Goal: Transaction & Acquisition: Purchase product/service

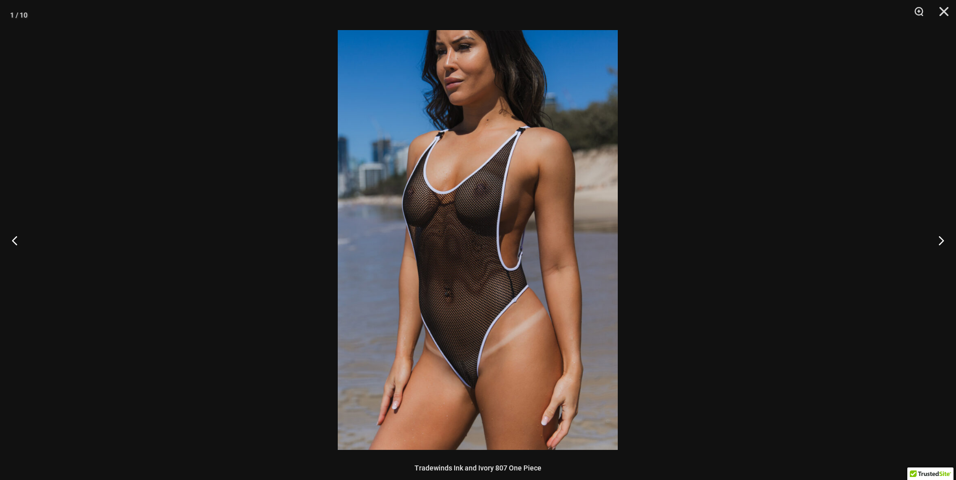
scroll to position [294, 0]
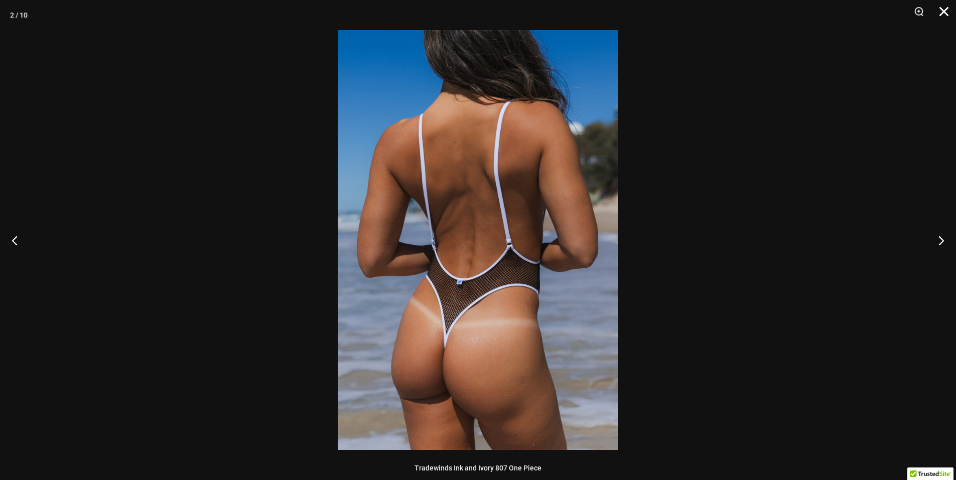
click at [948, 15] on button "Close" at bounding box center [940, 15] width 25 height 30
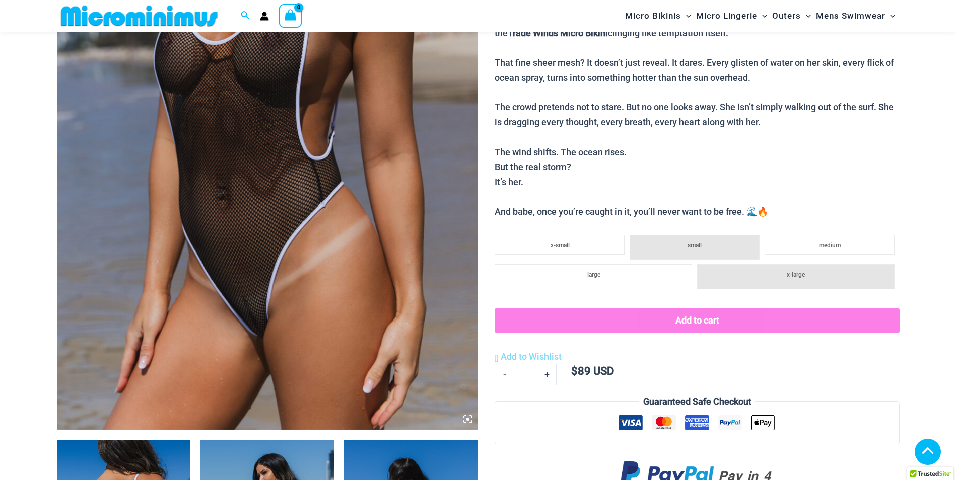
click at [347, 124] on img at bounding box center [267, 114] width 421 height 632
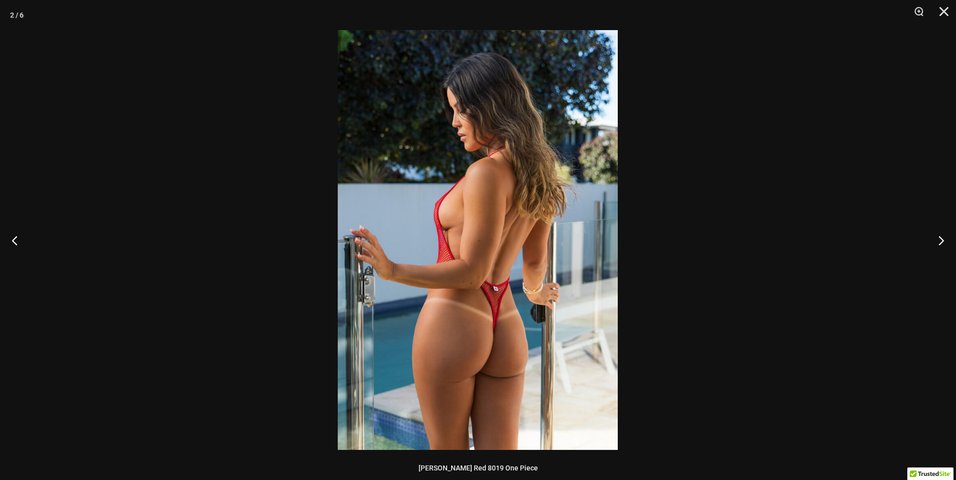
scroll to position [142, 0]
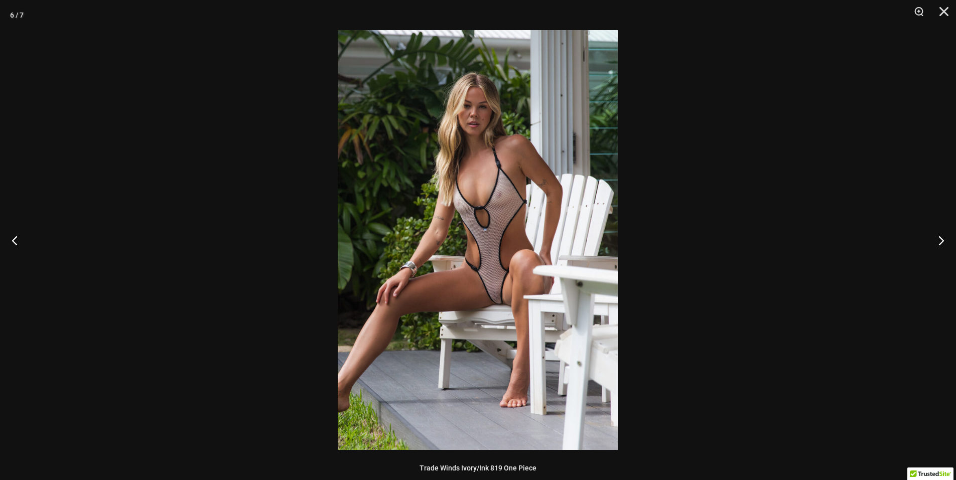
scroll to position [141, 0]
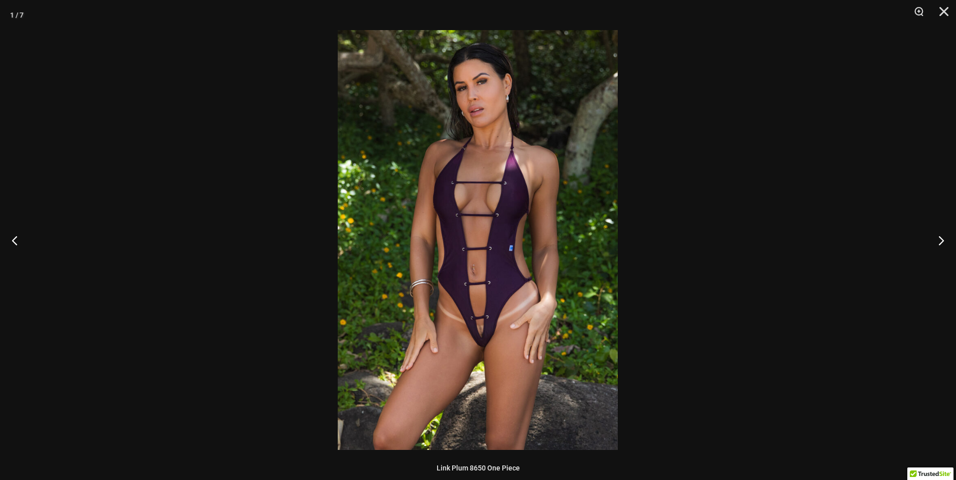
scroll to position [143, 0]
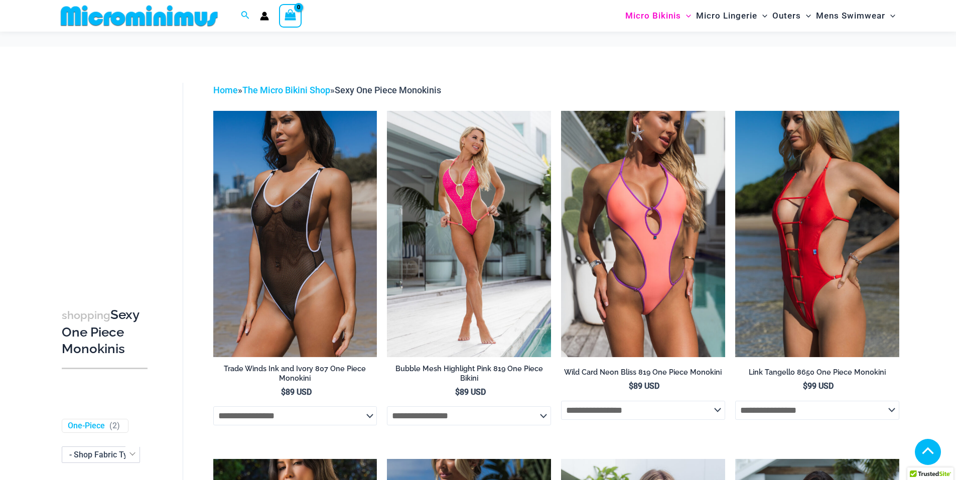
scroll to position [643, 0]
